Goal: Transaction & Acquisition: Subscribe to service/newsletter

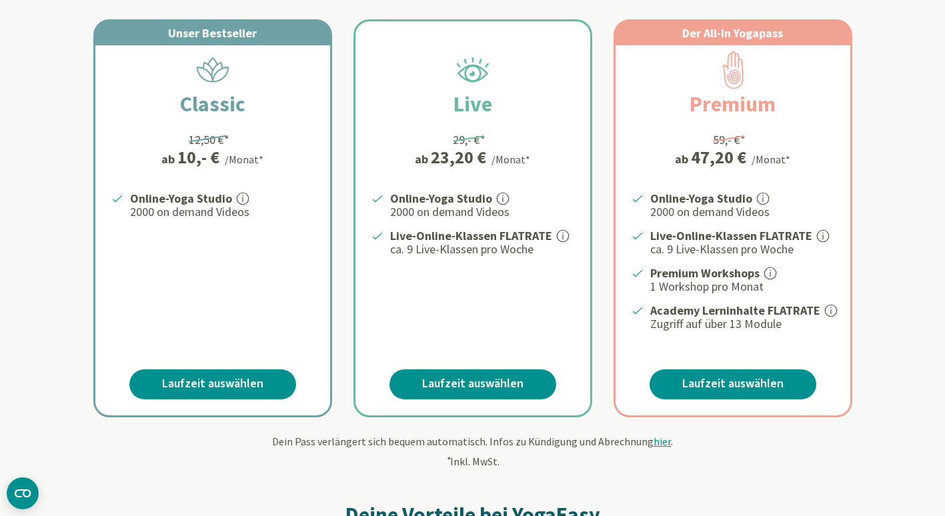
scroll to position [267, 0]
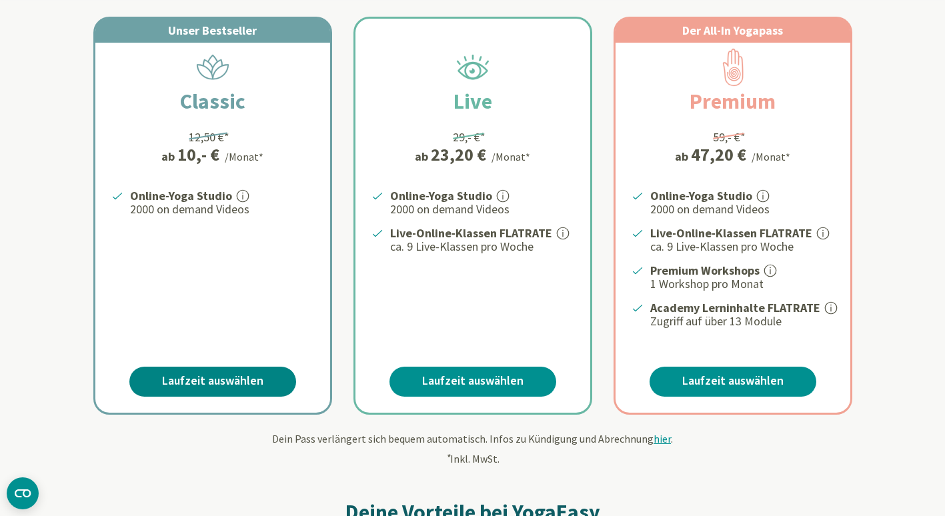
click at [242, 385] on link "Laufzeit auswählen" at bounding box center [212, 382] width 167 height 30
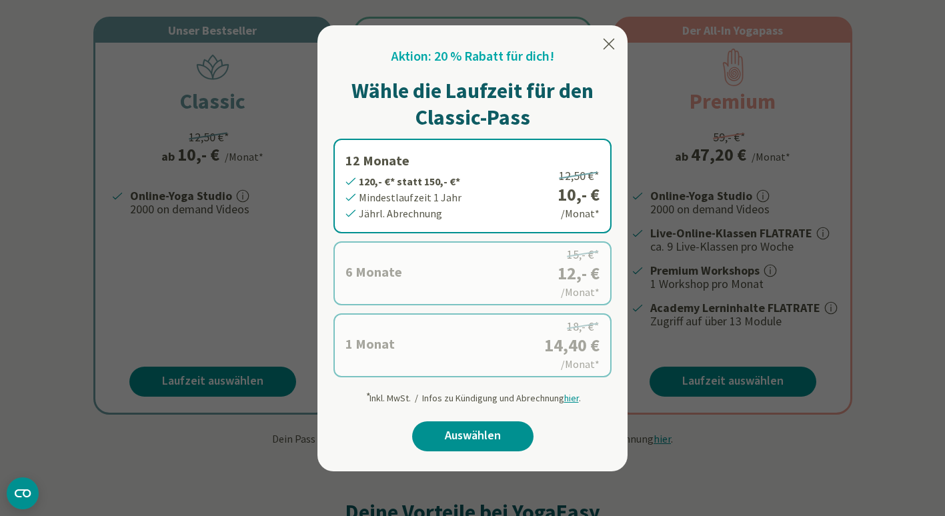
click at [605, 44] on icon at bounding box center [609, 44] width 16 height 16
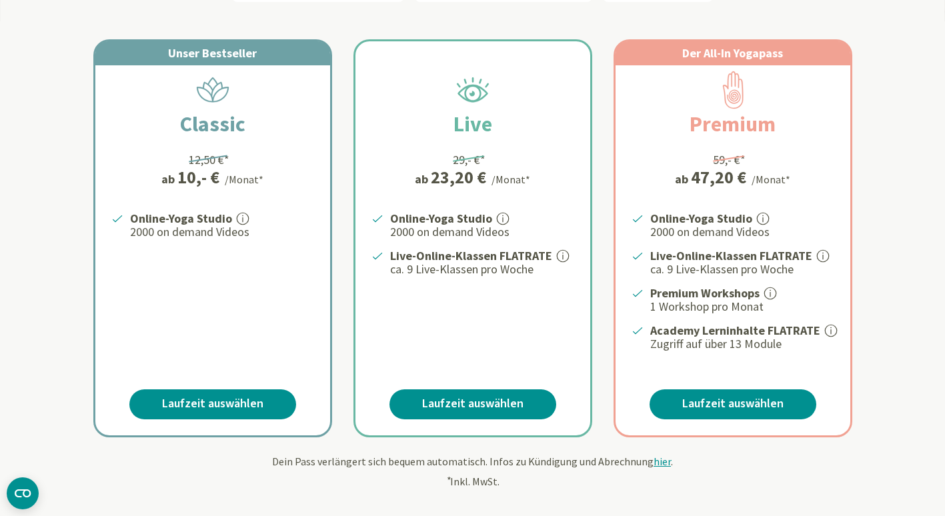
scroll to position [247, 0]
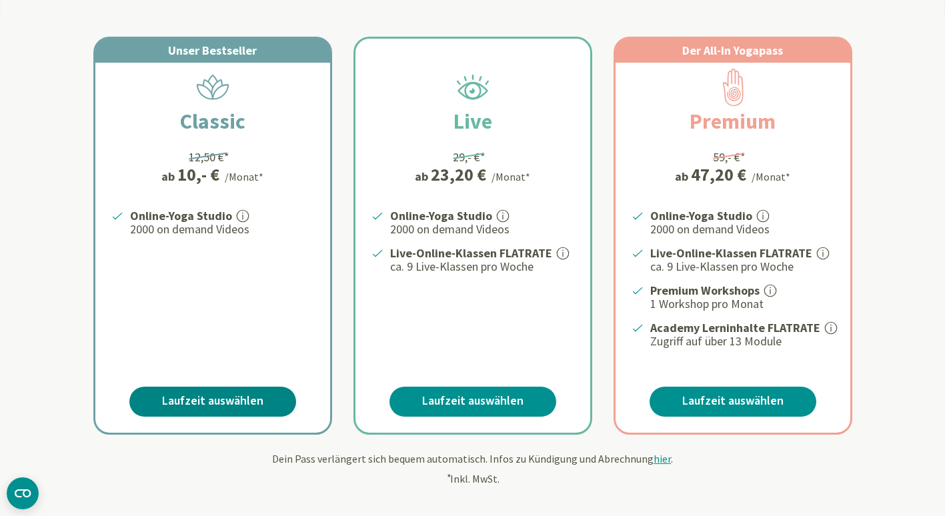
click at [235, 411] on link "Laufzeit auswählen" at bounding box center [212, 402] width 167 height 30
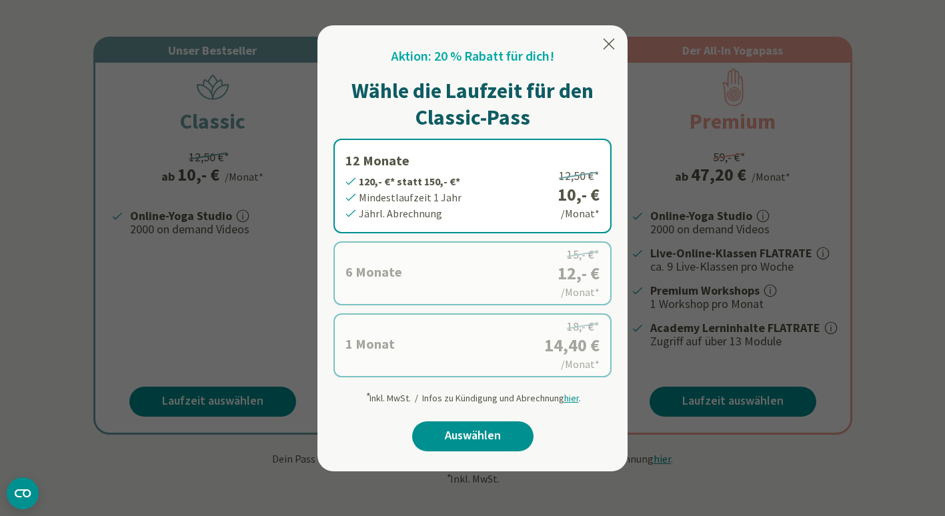
click at [390, 340] on label "1 Monat 14,40 €* statt 18,- €* Mindestlaufzeit 1 Monat Monatl. Abrechnung 18,- …" at bounding box center [472, 345] width 278 height 64
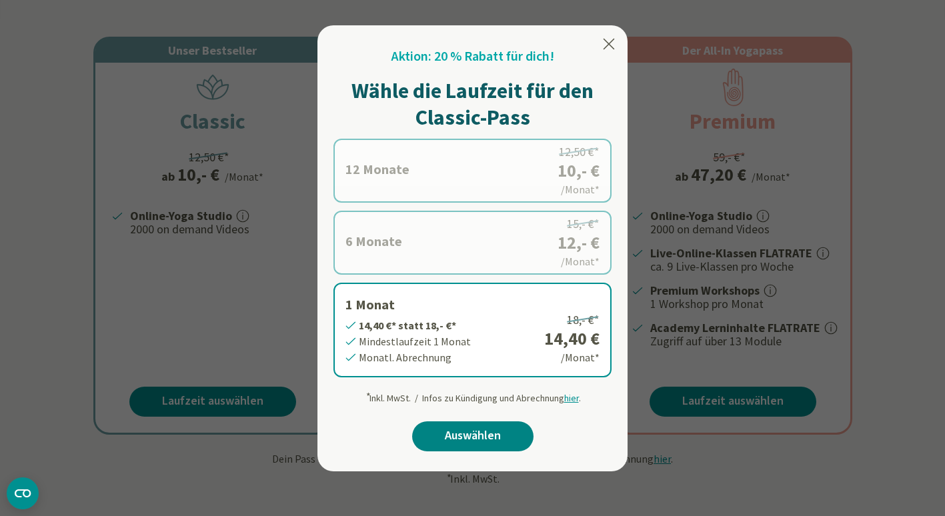
click at [475, 441] on link "Auswählen" at bounding box center [472, 436] width 121 height 30
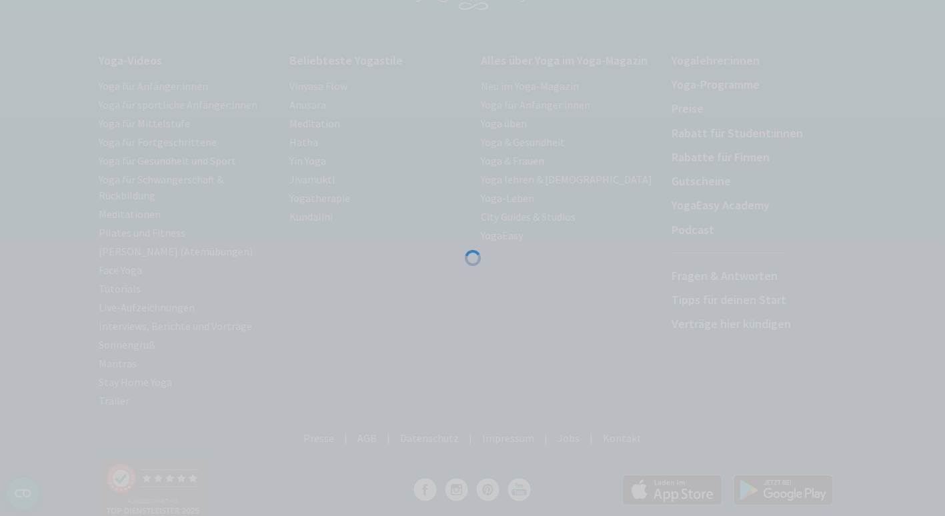
scroll to position [126, 0]
